Goal: Transaction & Acquisition: Download file/media

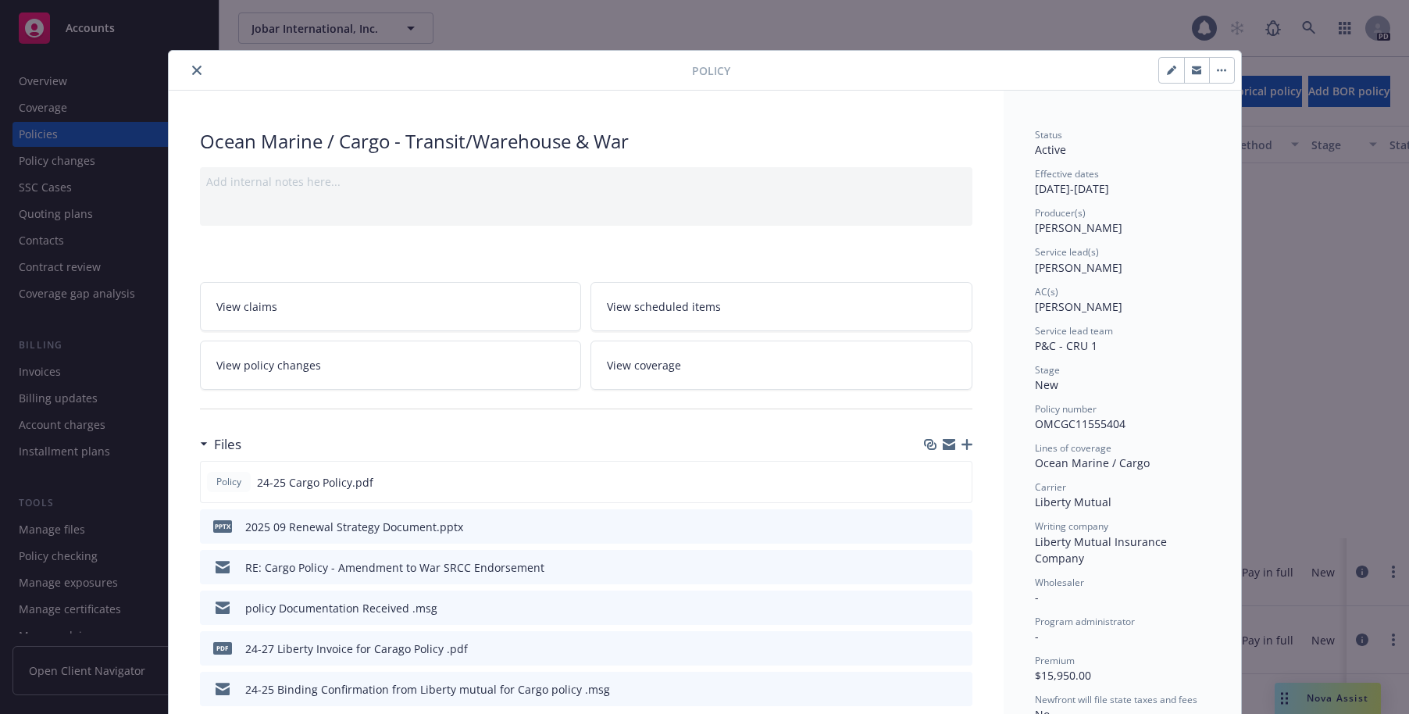
scroll to position [479, 0]
click at [192, 69] on icon "close" at bounding box center [196, 70] width 9 height 9
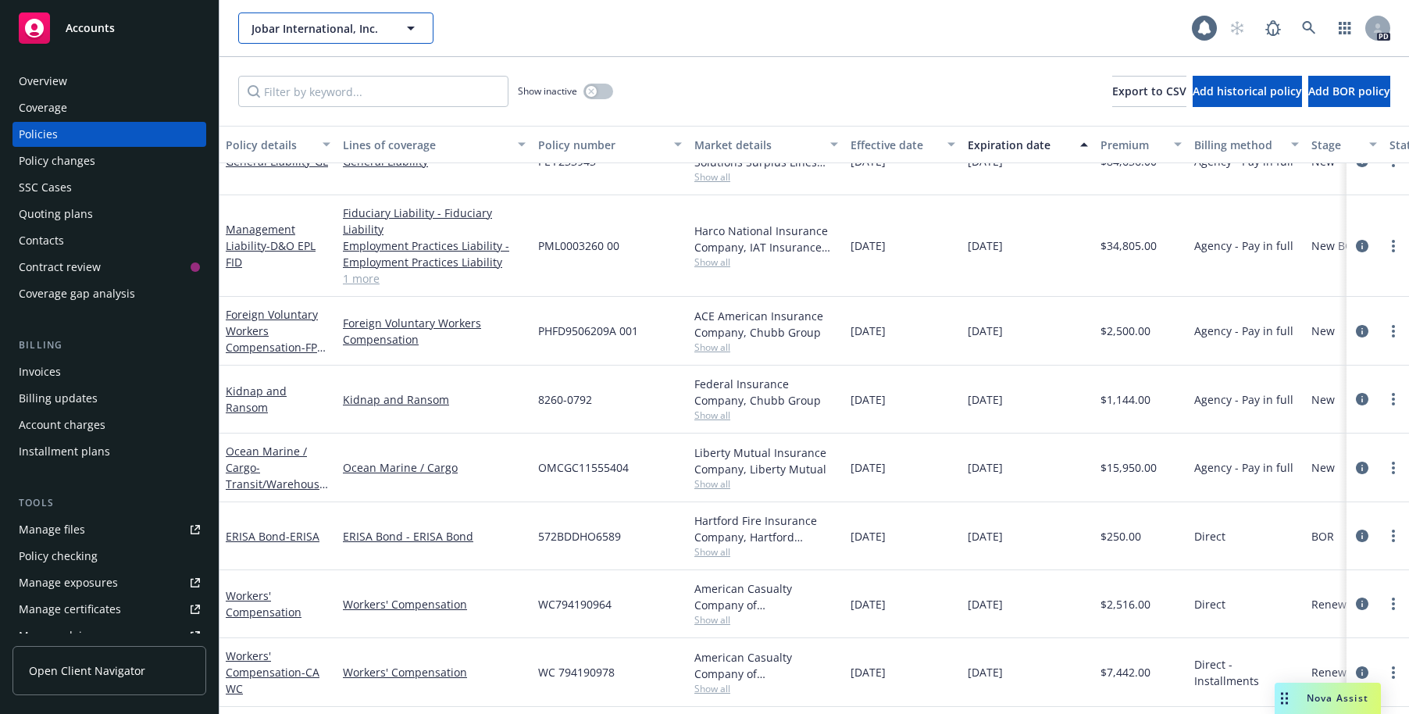
click at [356, 18] on button "Jobar International, Inc." at bounding box center [335, 27] width 195 height 31
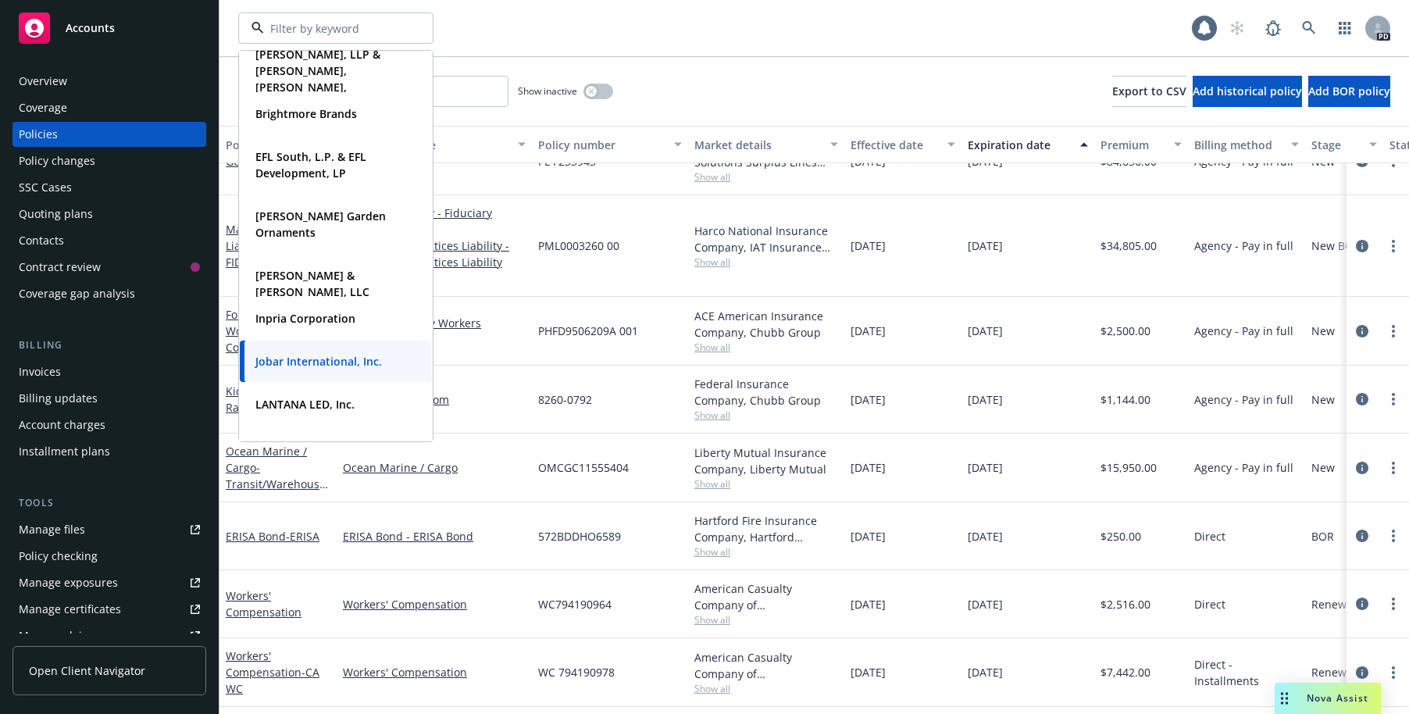
scroll to position [355, 0]
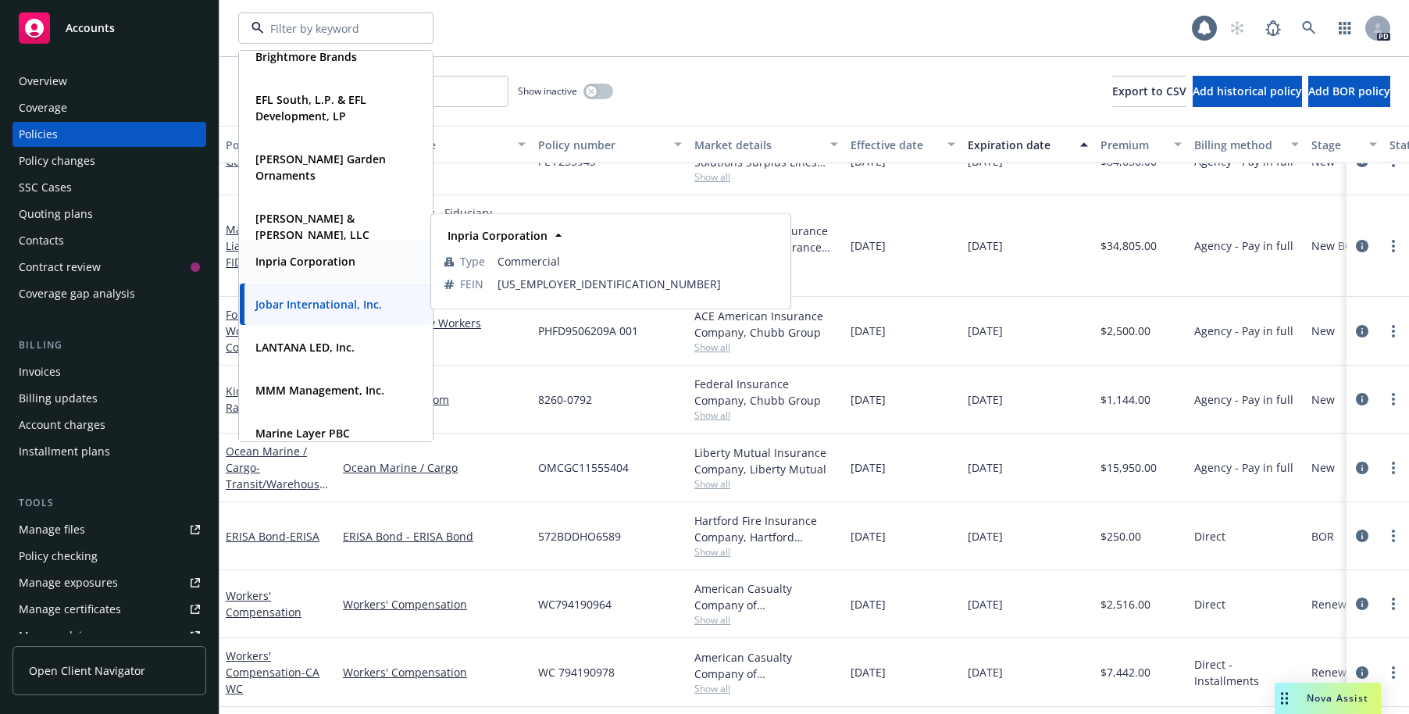
click at [288, 257] on strong "Inpria Corporation" at bounding box center [305, 261] width 100 height 15
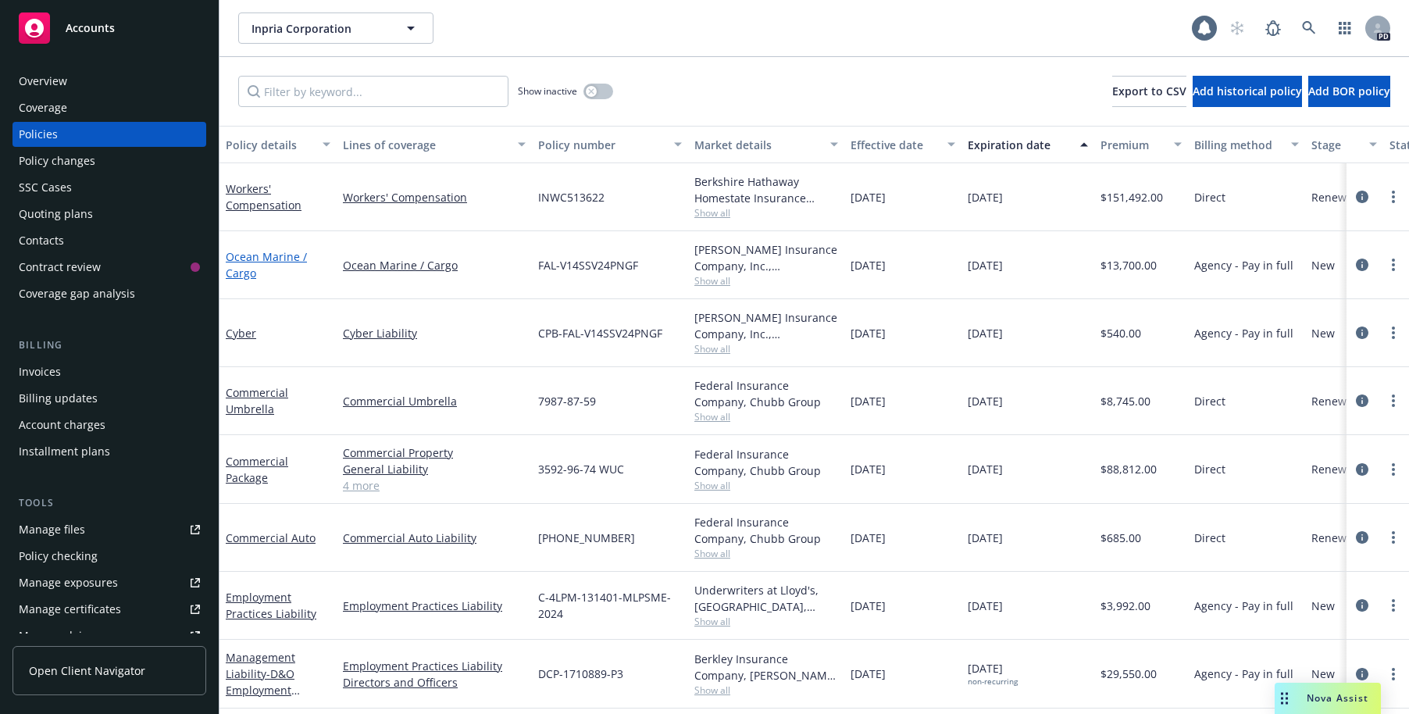
click at [247, 254] on link "Ocean Marine / Cargo" at bounding box center [266, 264] width 81 height 31
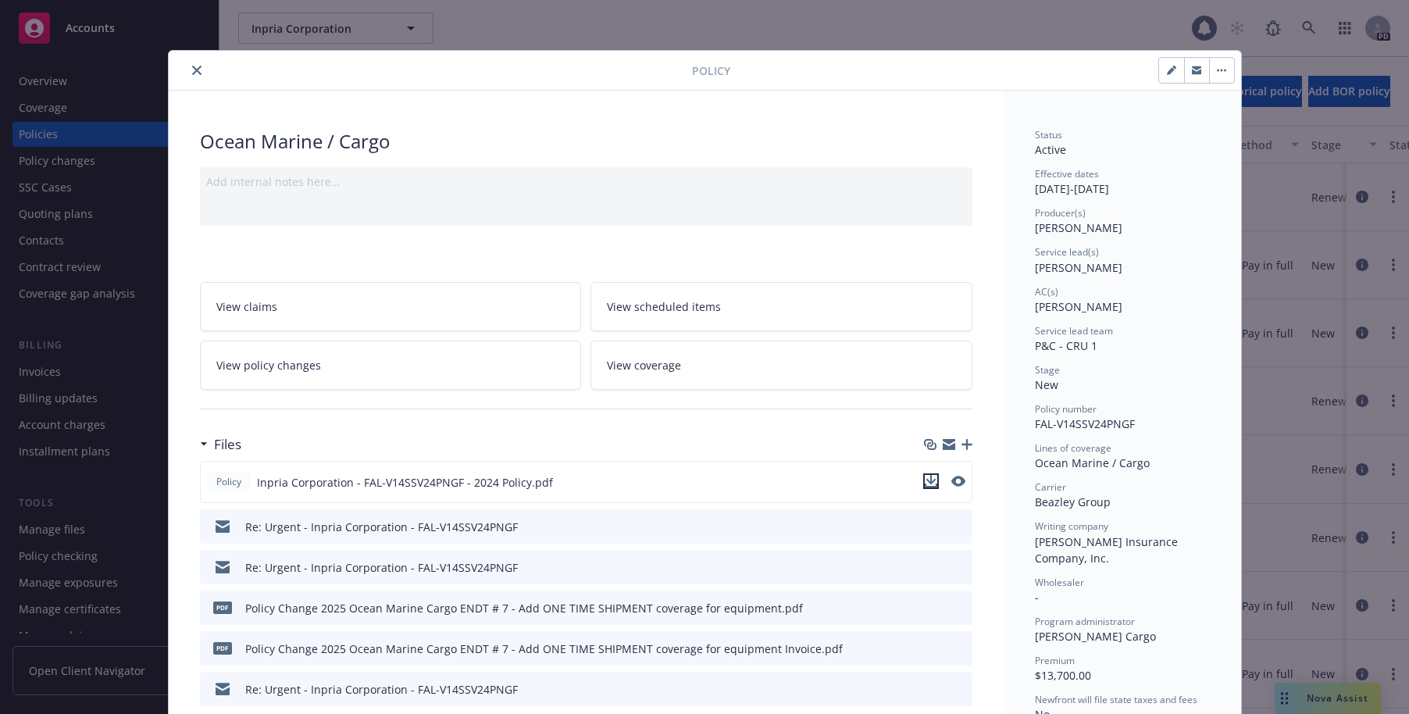
click at [925, 480] on icon "download file" at bounding box center [931, 481] width 12 height 12
click at [189, 76] on button "close" at bounding box center [196, 70] width 19 height 19
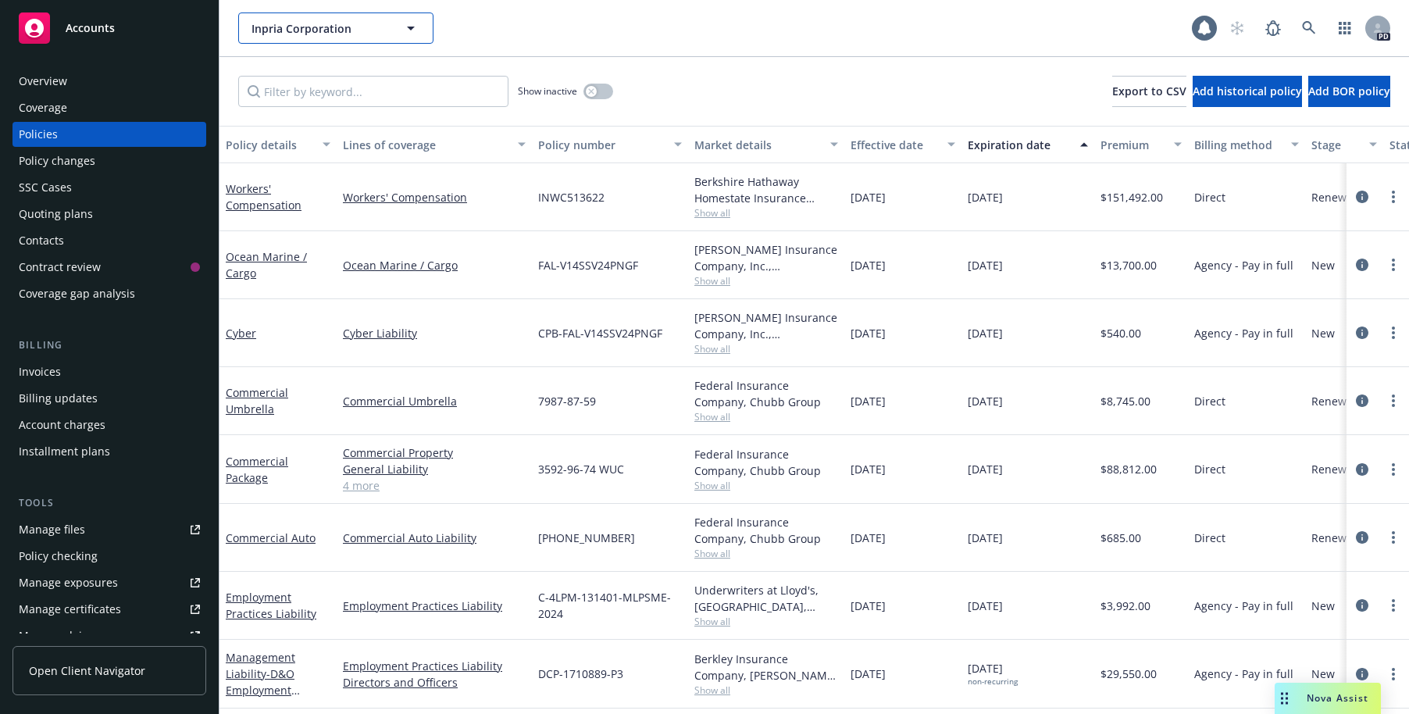
click at [337, 30] on span "Inpria Corporation" at bounding box center [319, 28] width 135 height 16
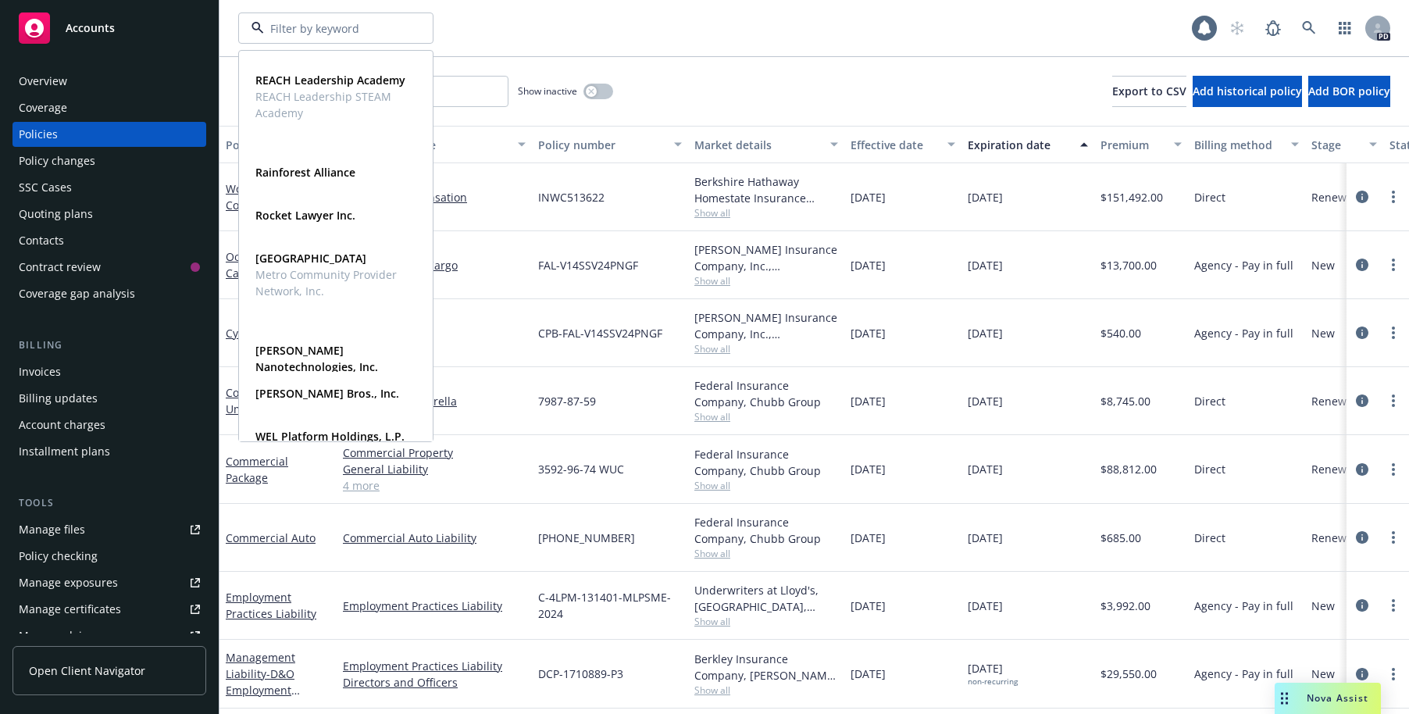
scroll to position [1005, 0]
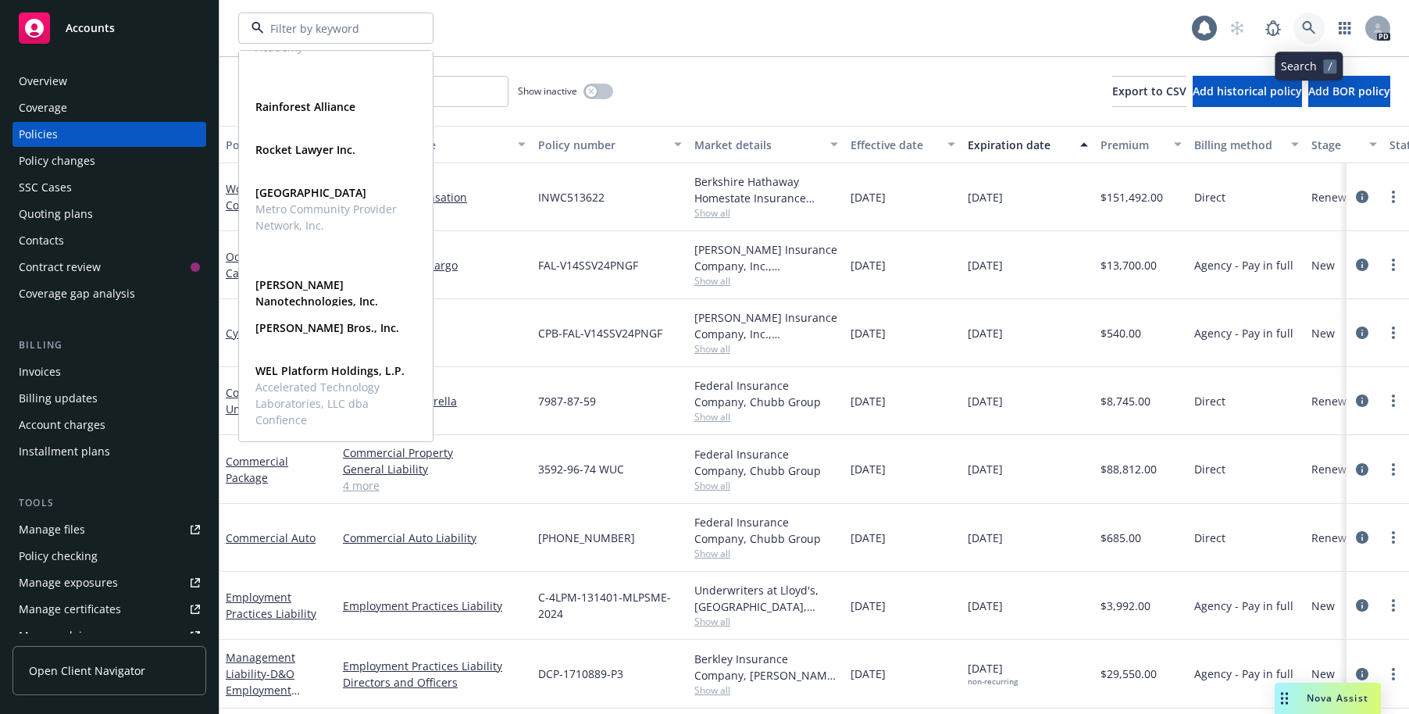
click at [1309, 25] on icon at bounding box center [1309, 28] width 14 height 14
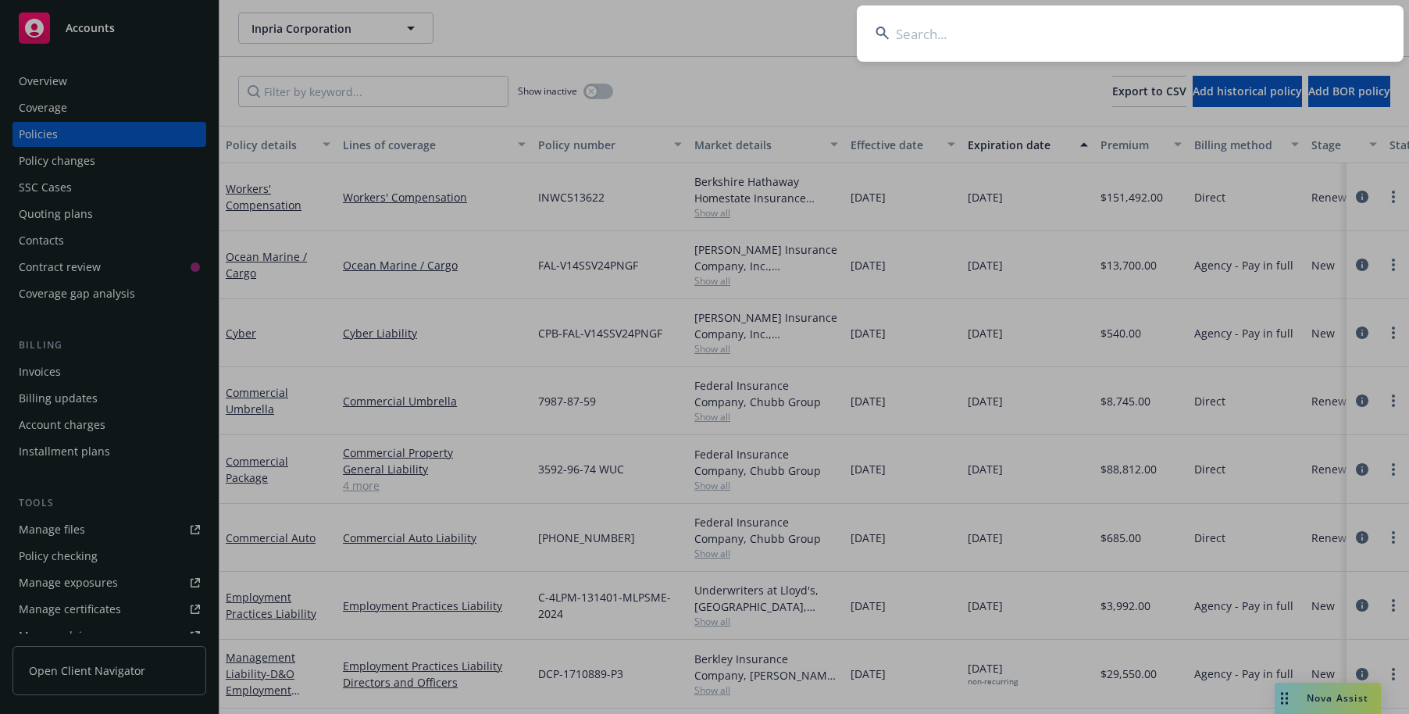
click at [950, 37] on input at bounding box center [1130, 33] width 547 height 56
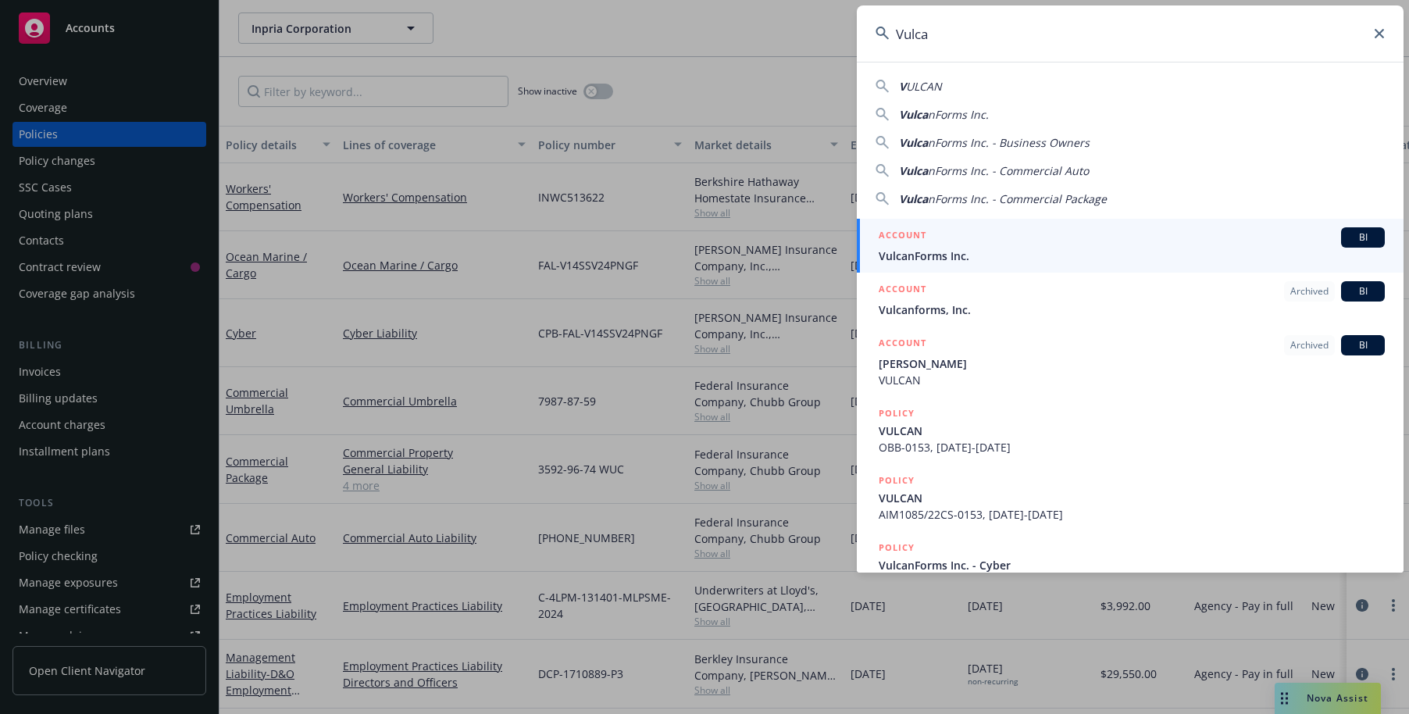
type input "Vulca"
click at [920, 262] on span "VulcanForms Inc." at bounding box center [1132, 256] width 506 height 16
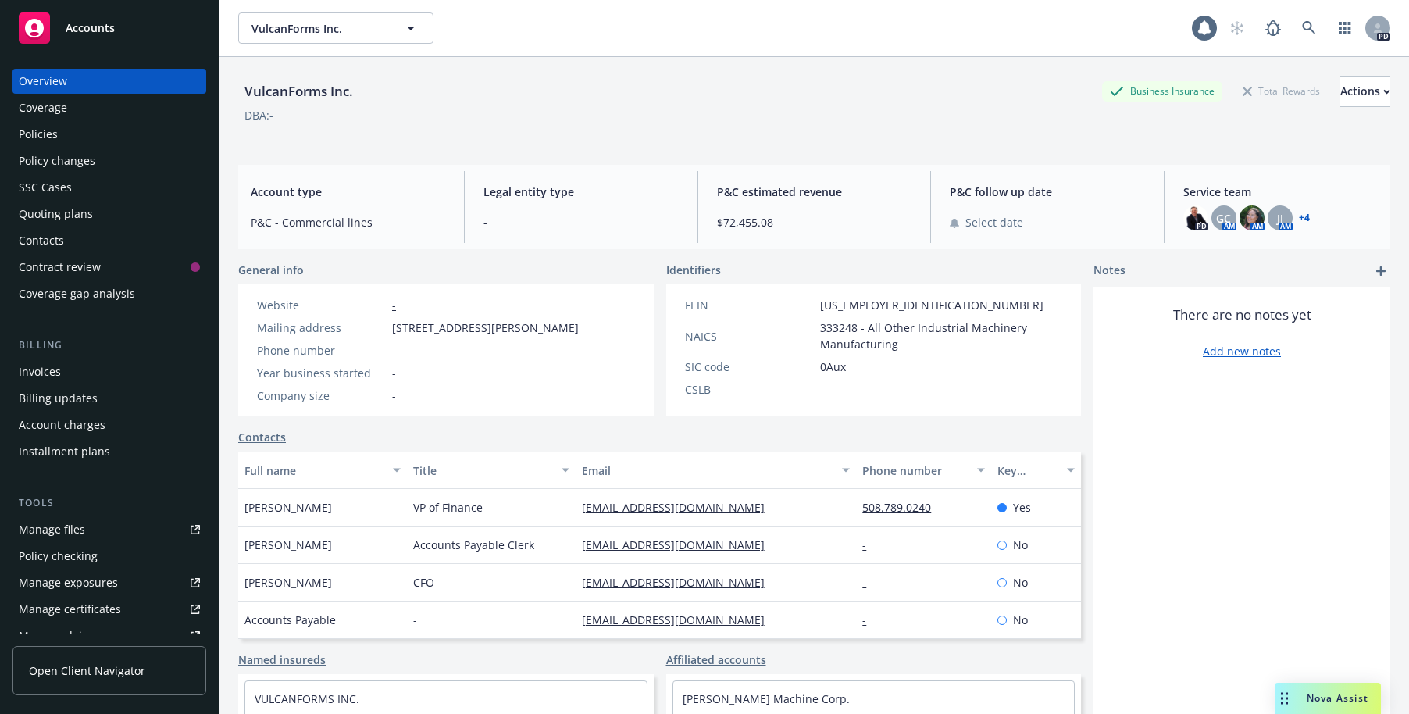
click at [33, 137] on div "Policies" at bounding box center [38, 134] width 39 height 25
